Goal: Task Accomplishment & Management: Manage account settings

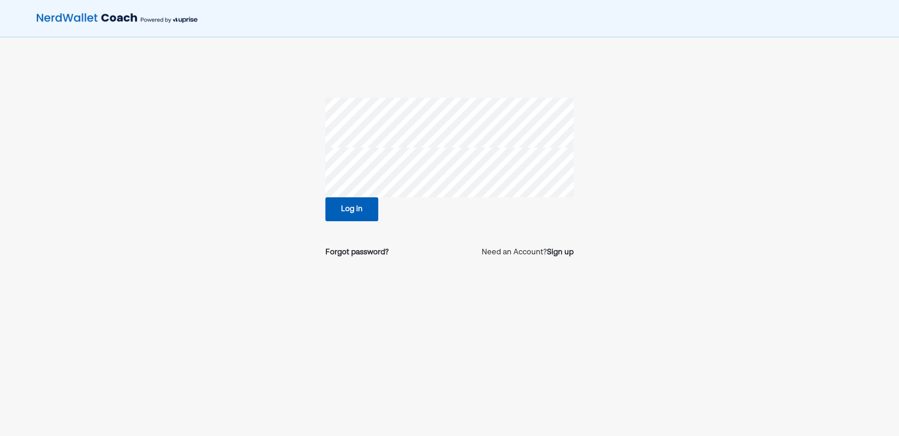
click at [368, 213] on button "Log in" at bounding box center [351, 209] width 53 height 24
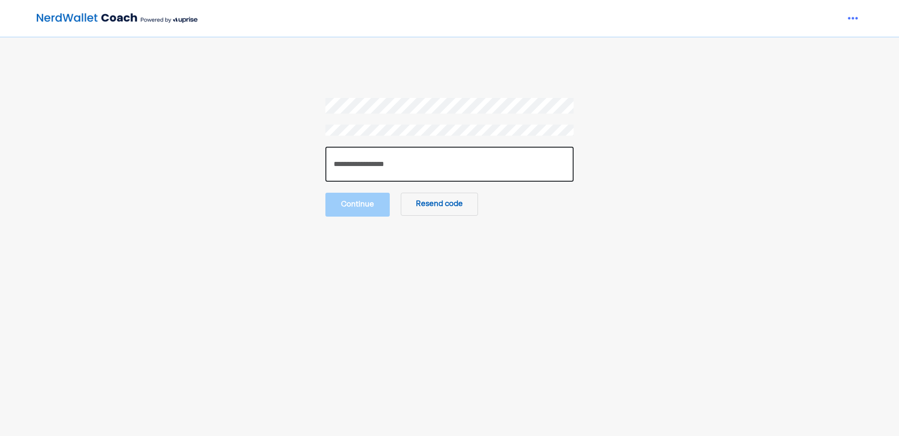
click at [435, 179] on input "number" at bounding box center [449, 164] width 248 height 35
paste input "******"
type input "******"
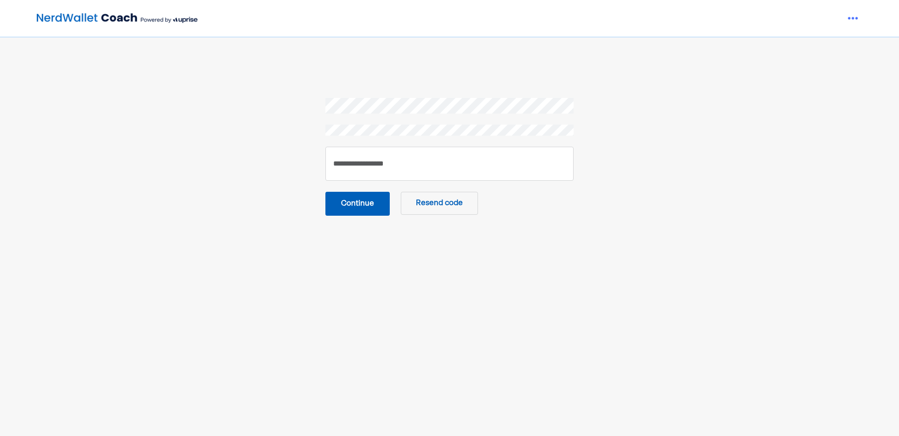
click at [355, 209] on button "Continue" at bounding box center [357, 204] width 64 height 24
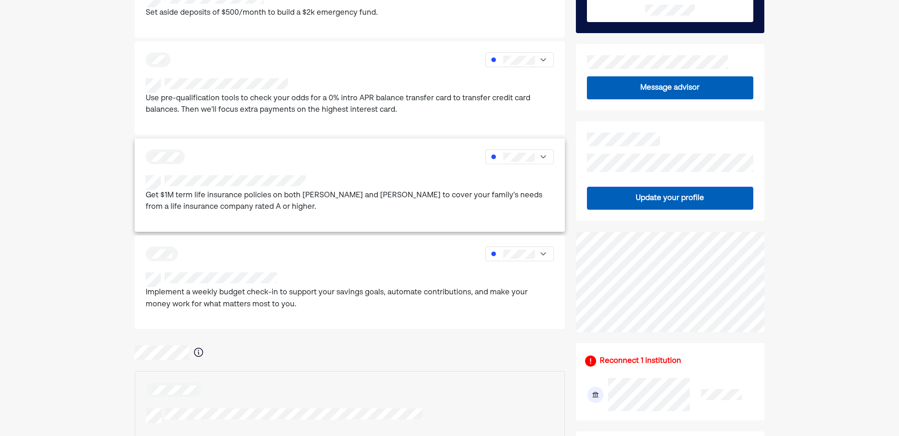
scroll to position [184, 0]
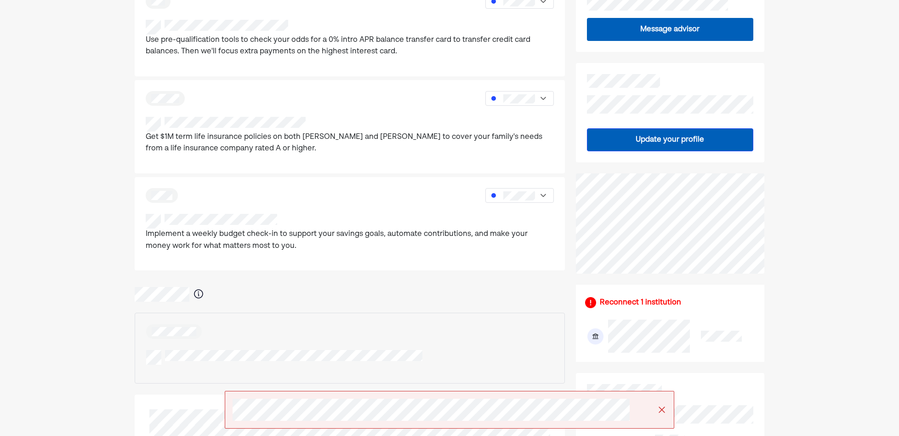
click at [597, 304] on div "Reconnect 1 institution" at bounding box center [670, 302] width 170 height 11
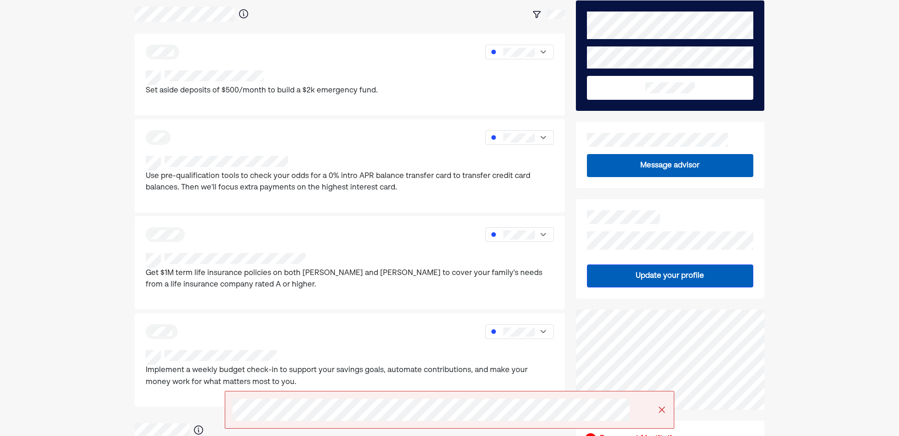
scroll to position [0, 0]
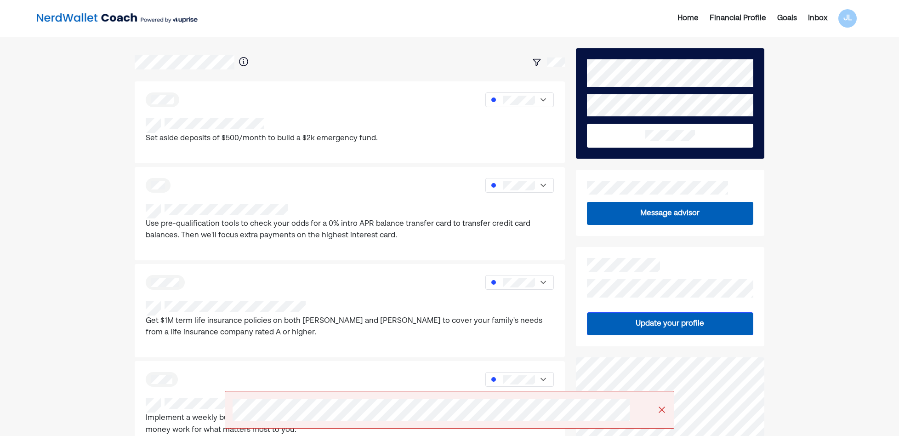
click at [756, 19] on div "Financial Profile" at bounding box center [738, 18] width 57 height 11
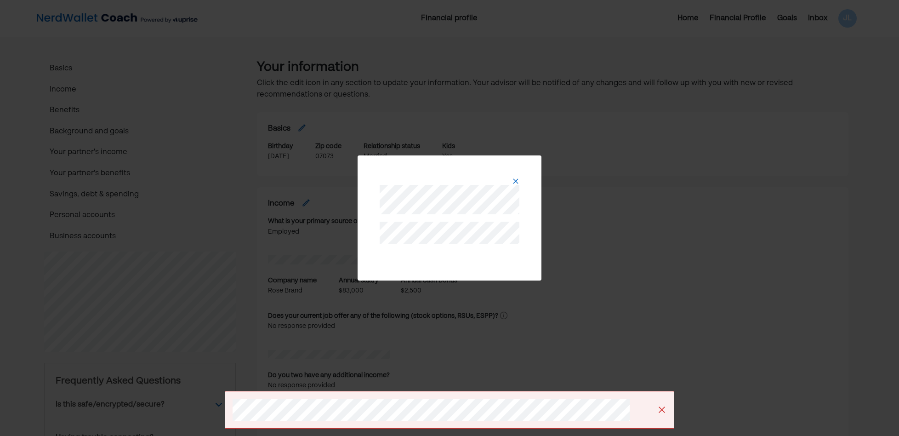
click at [533, 176] on div at bounding box center [450, 217] width 184 height 125
click at [527, 179] on div at bounding box center [450, 191] width 162 height 51
click at [512, 181] on img at bounding box center [515, 180] width 7 height 7
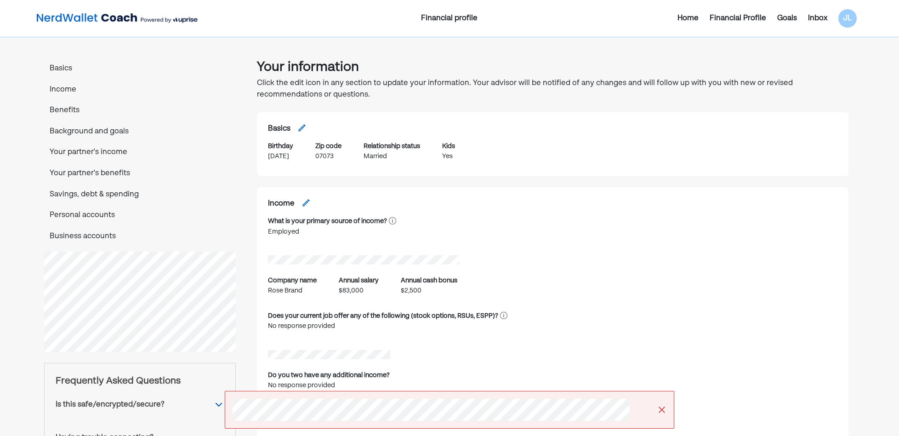
click at [82, 210] on p "Personal accounts" at bounding box center [140, 216] width 192 height 12
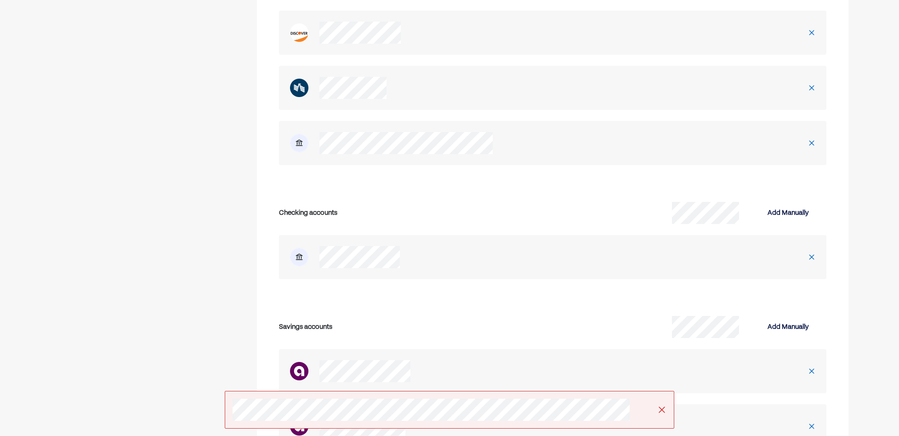
scroll to position [2480, 0]
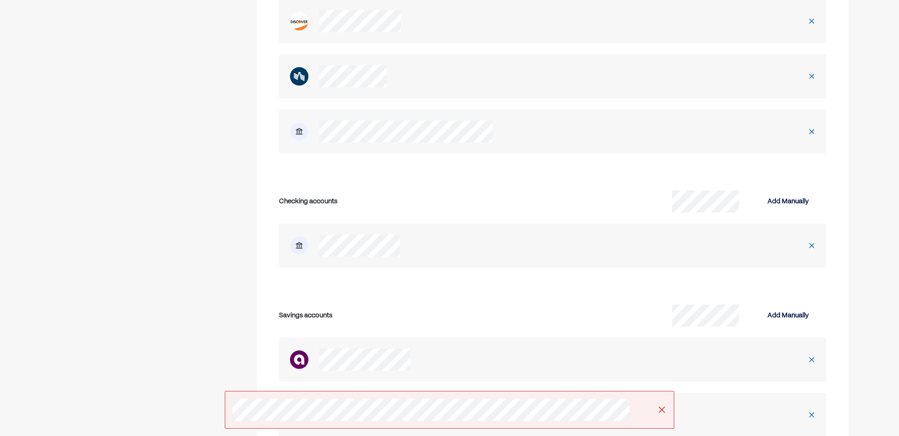
drag, startPoint x: 655, startPoint y: 409, endPoint x: 661, endPoint y: 409, distance: 5.6
click at [657, 409] on div at bounding box center [449, 410] width 449 height 38
click at [661, 409] on img at bounding box center [661, 409] width 9 height 9
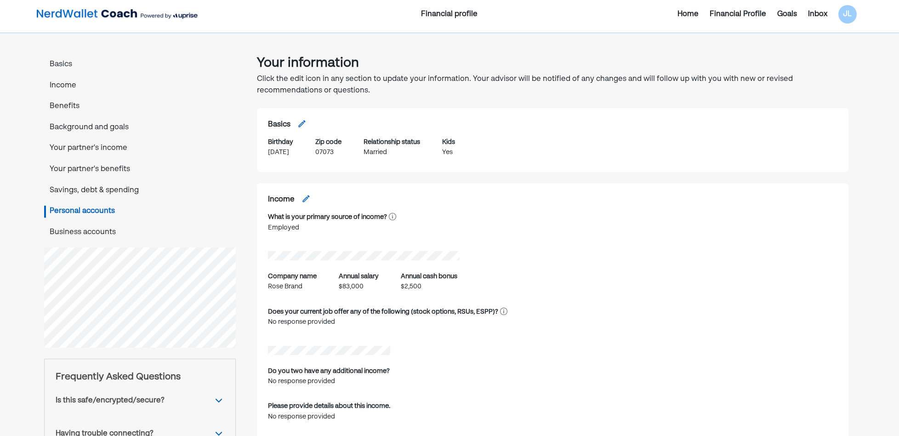
scroll to position [0, 0]
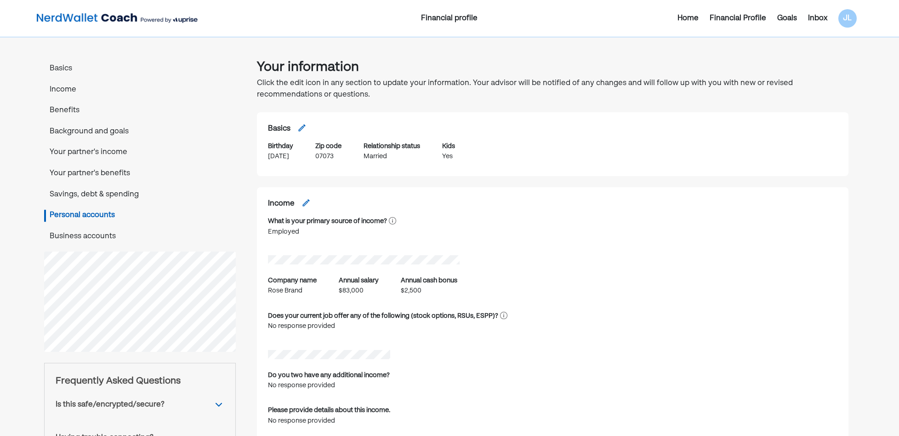
click at [65, 21] on img at bounding box center [117, 18] width 161 height 18
